Goal: Contribute content

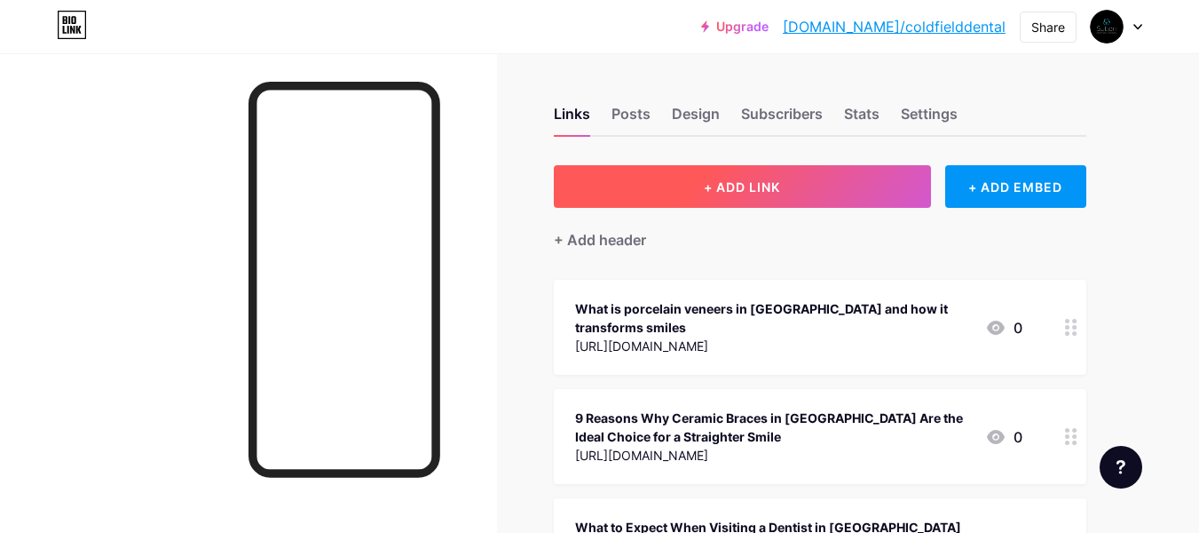
click at [722, 189] on span "+ ADD LINK" at bounding box center [742, 186] width 76 height 15
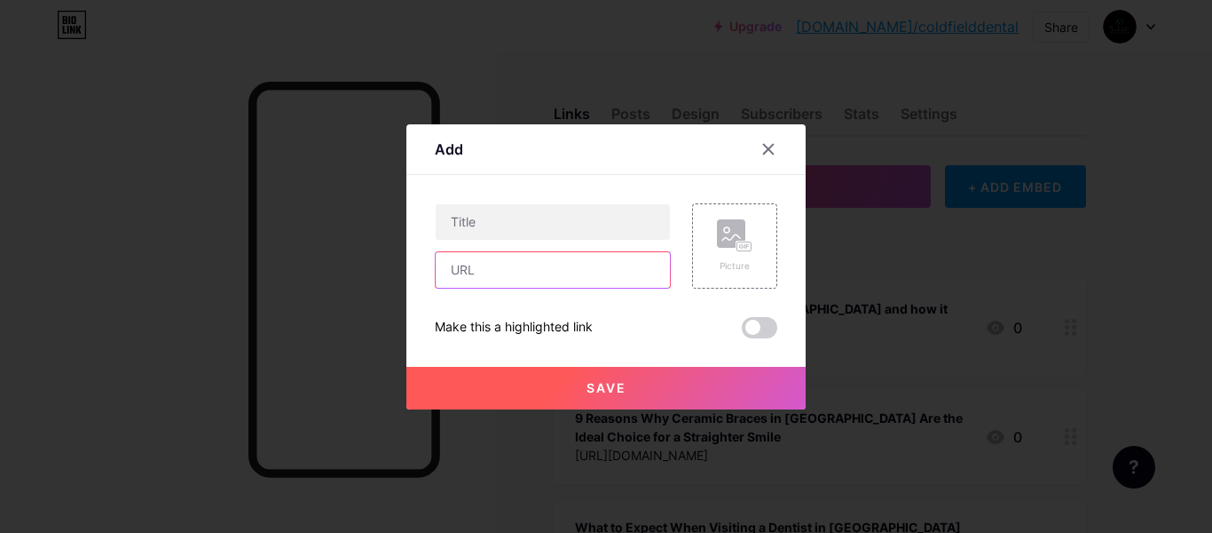
click at [537, 266] on input "text" at bounding box center [553, 270] width 234 height 36
paste input "[URL][DOMAIN_NAME]"
type input "[URL][DOMAIN_NAME]"
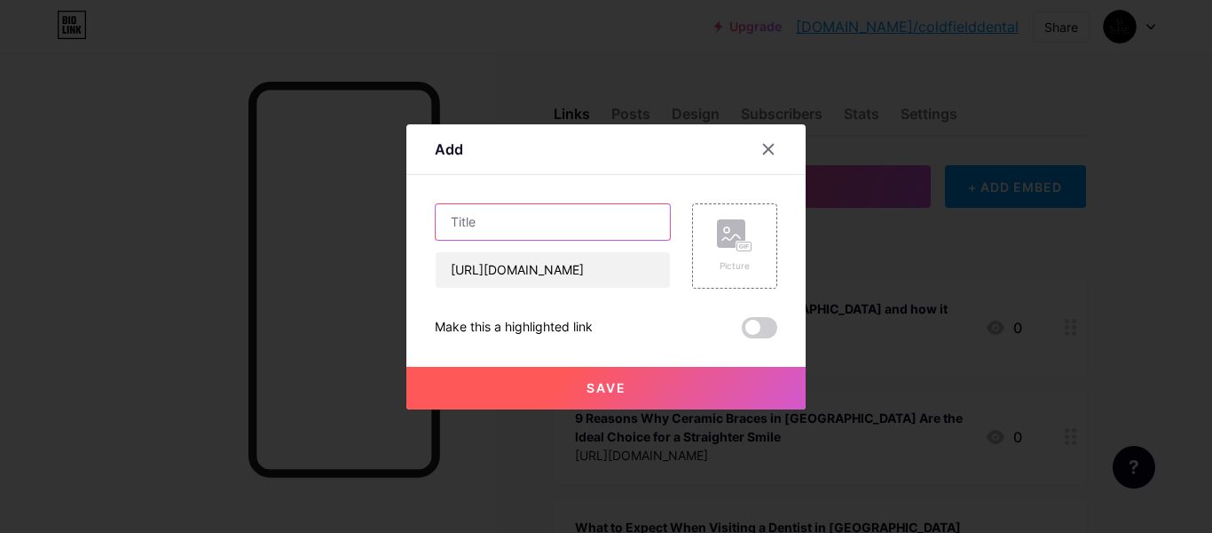
click at [528, 213] on input "text" at bounding box center [553, 222] width 234 height 36
paste input "Dental Implants in [GEOGRAPHIC_DATA]: Restore Your Smile, Renew Your Life"
type input "Dental Implants in [GEOGRAPHIC_DATA]: Restore Your Smile, Renew Your Life"
click at [617, 303] on div "Dental Implants in [GEOGRAPHIC_DATA]: Restore Your Smile, Renew Your Life [URL]…" at bounding box center [606, 270] width 343 height 135
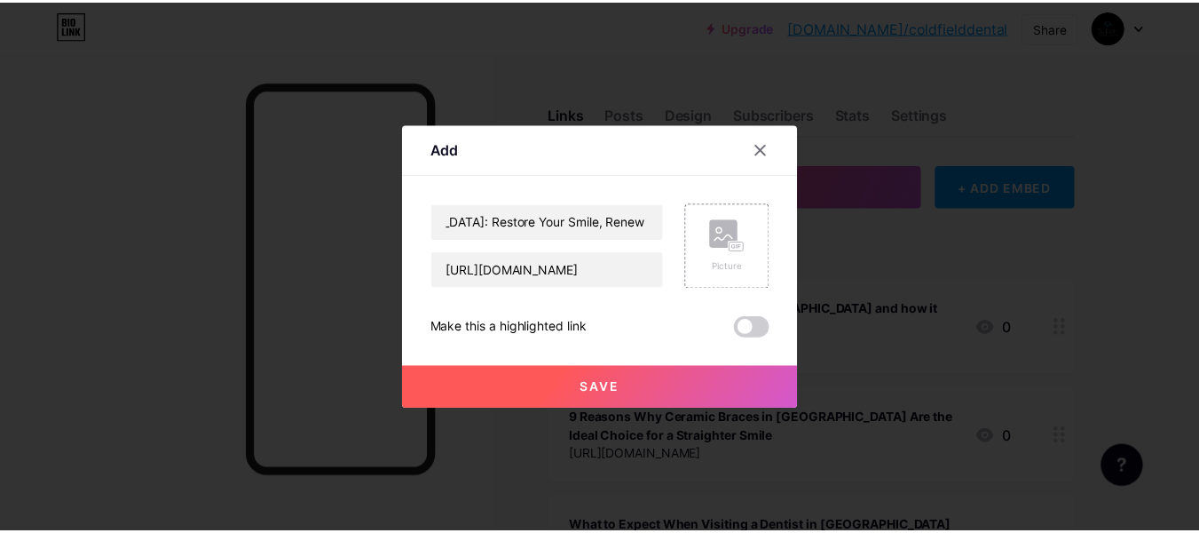
scroll to position [0, 0]
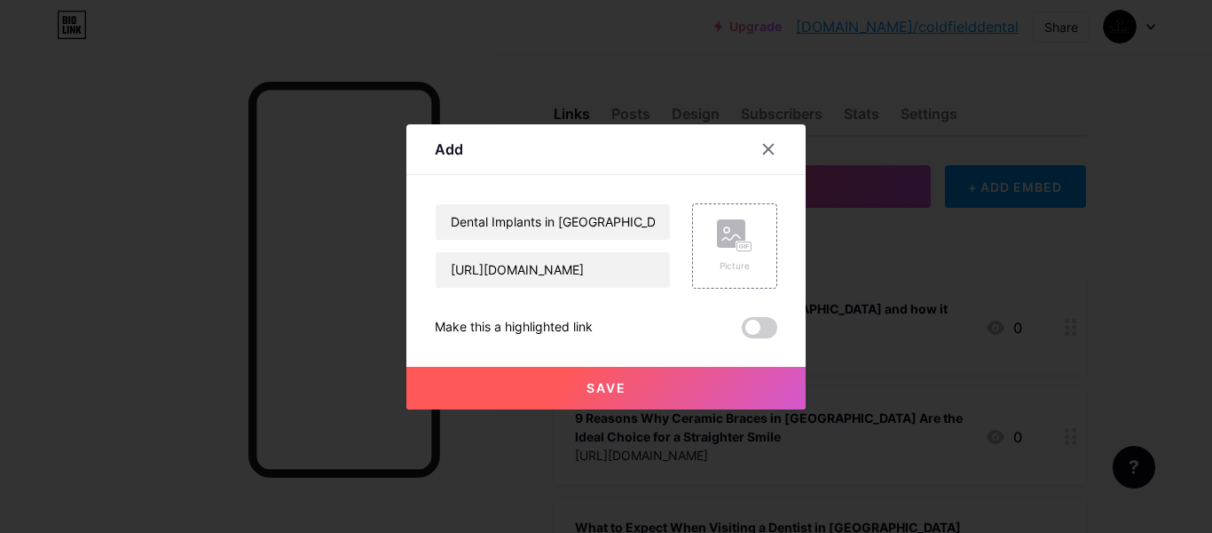
click at [619, 380] on span "Save" at bounding box center [607, 387] width 40 height 15
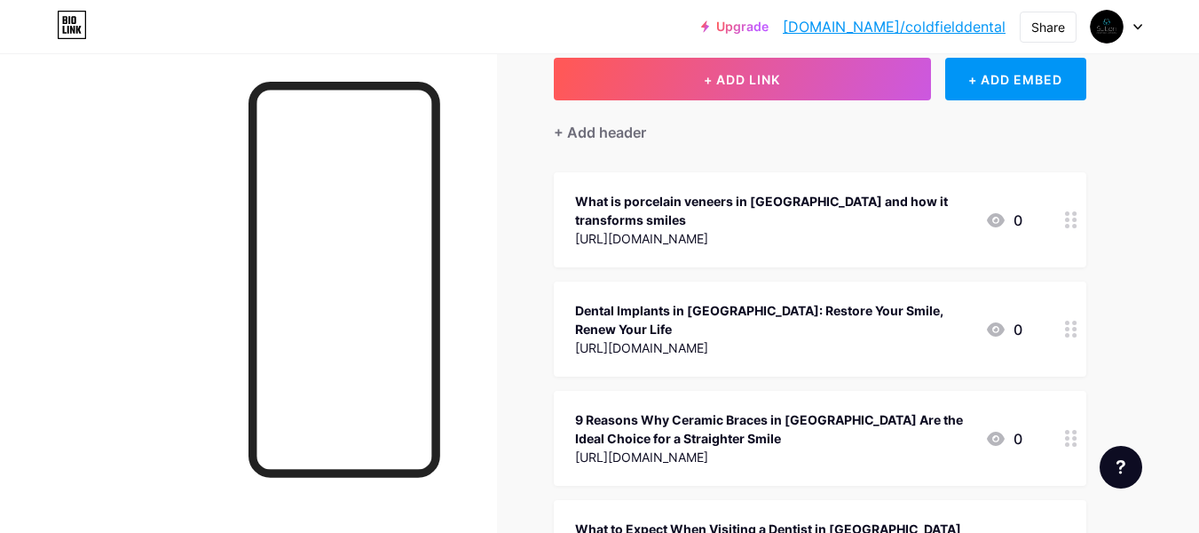
scroll to position [107, 0]
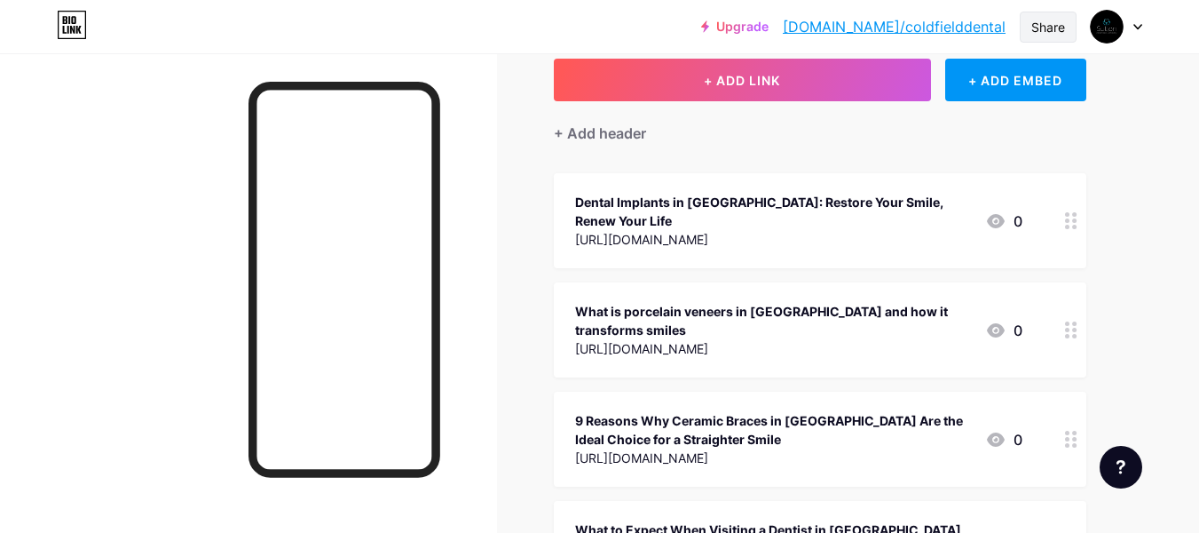
click at [1053, 25] on div "Share" at bounding box center [1048, 27] width 34 height 19
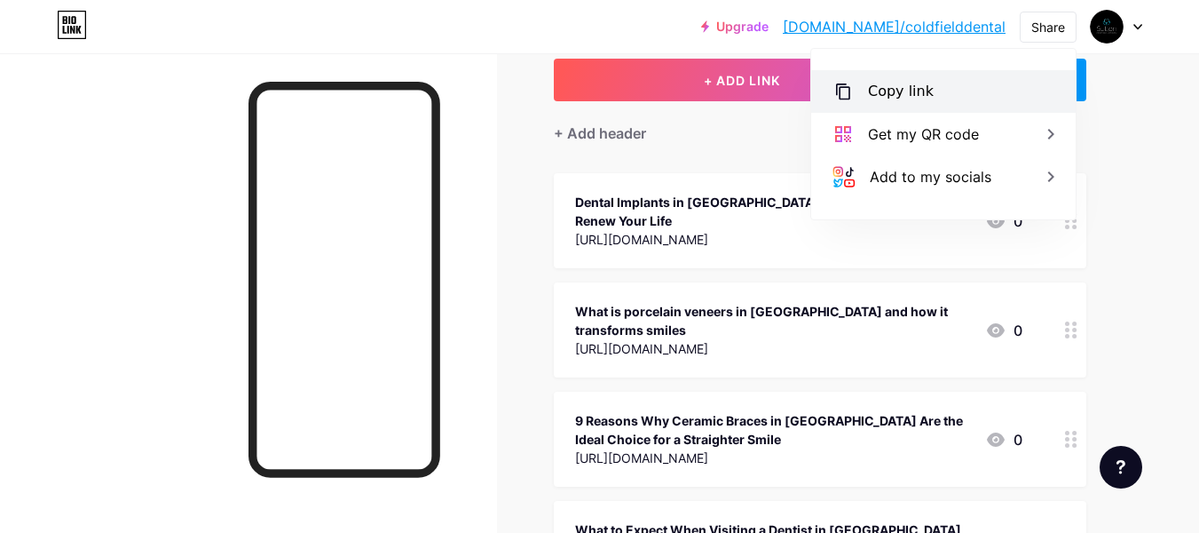
click at [983, 74] on div "Copy link" at bounding box center [943, 91] width 264 height 43
